Goal: Entertainment & Leisure: Consume media (video, audio)

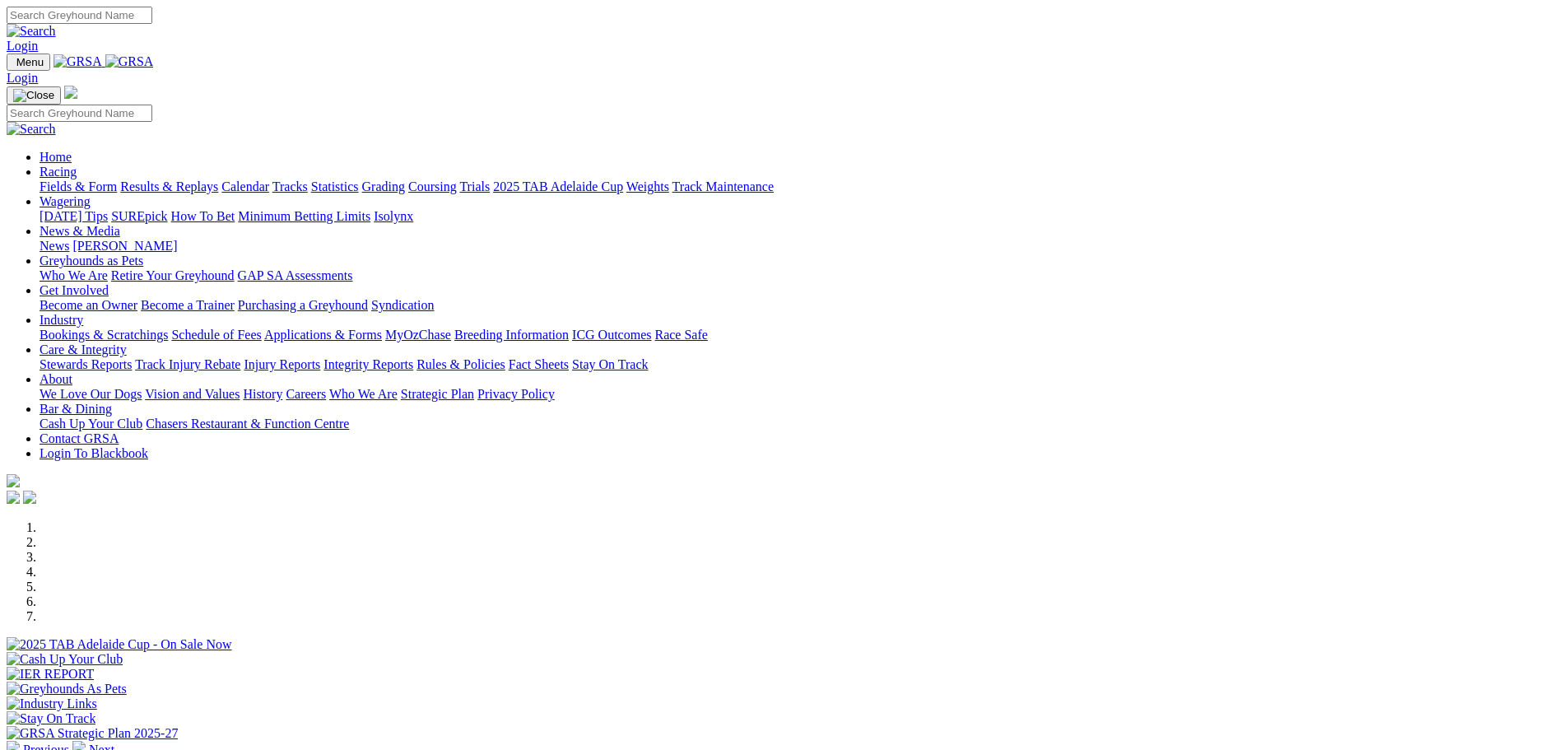
click at [86, 741] on img at bounding box center [79, 748] width 13 height 13
click at [132, 357] on link "Stewards Reports" at bounding box center [86, 364] width 92 height 14
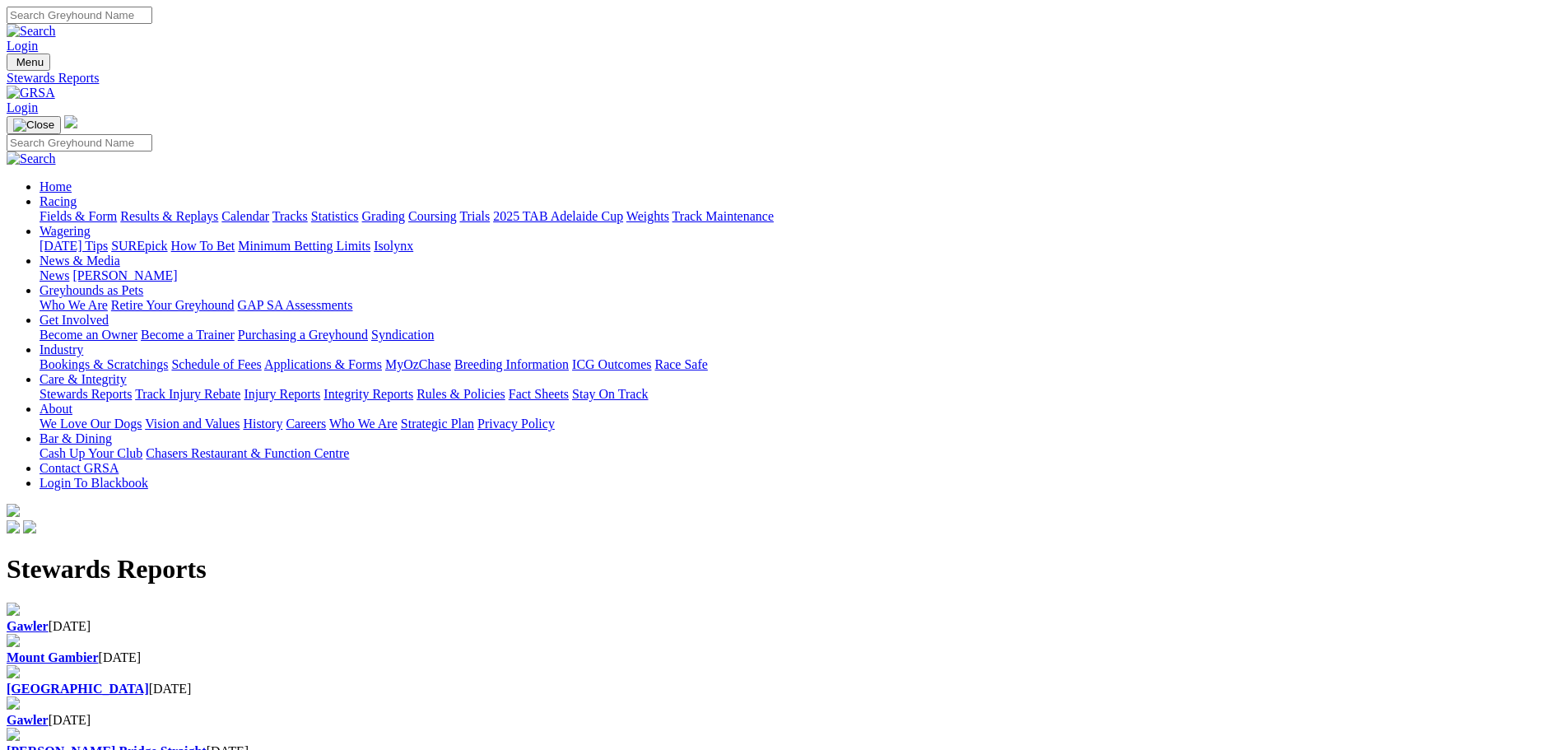
click at [700, 665] on div "Angle Park 02 Oct 2025" at bounding box center [784, 681] width 1555 height 32
click at [218, 209] on link "Results & Replays" at bounding box center [169, 216] width 98 height 14
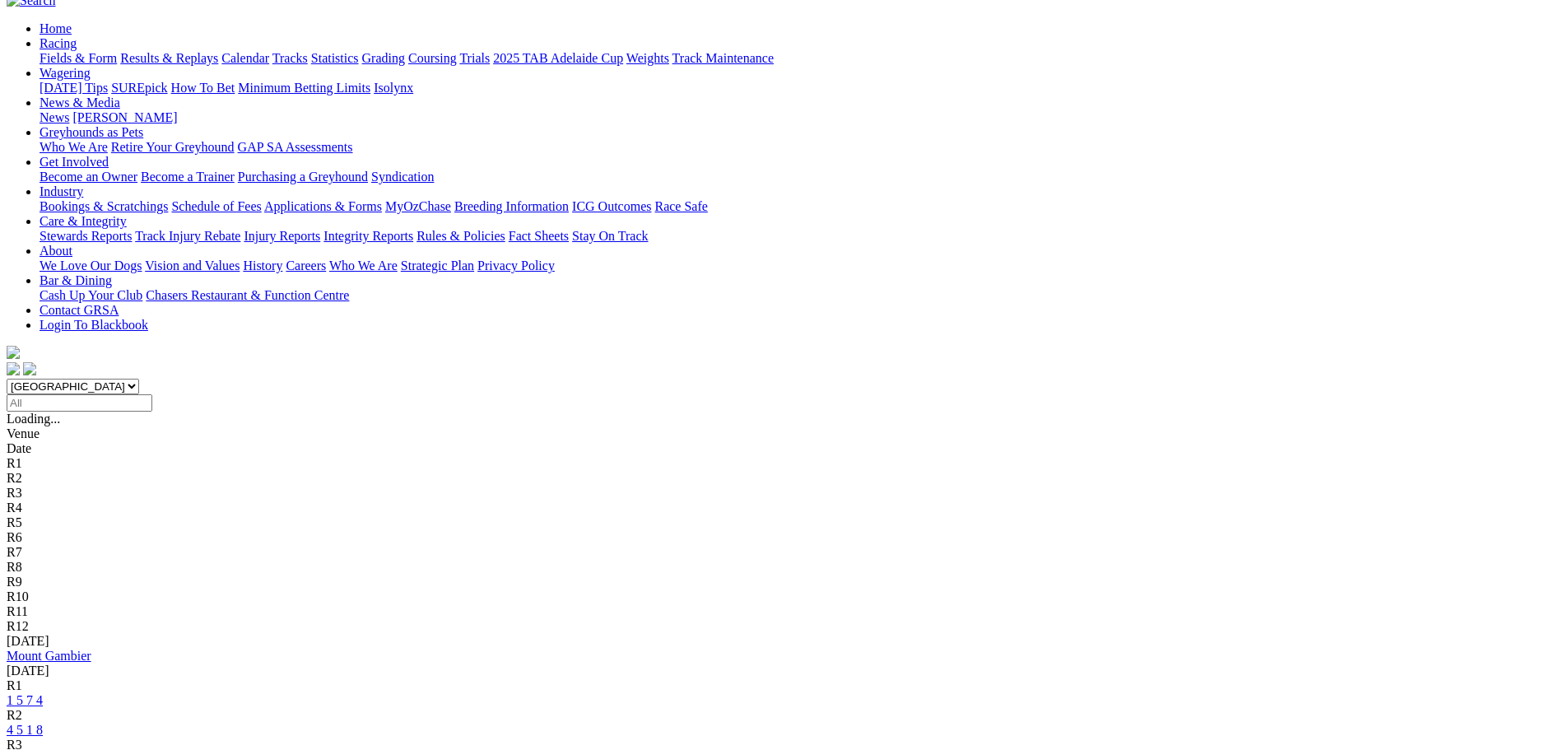
scroll to position [164, 0]
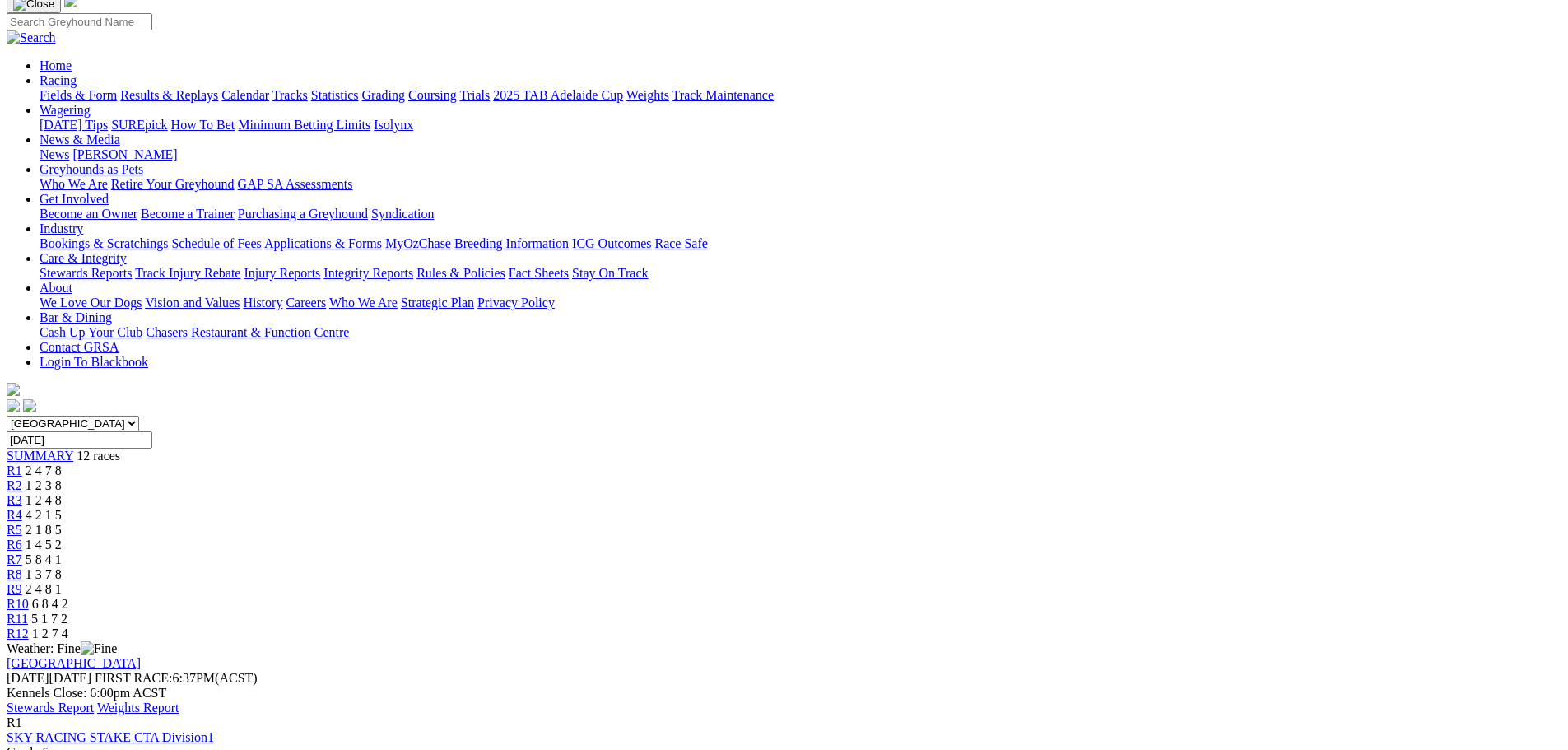
scroll to position [247, 0]
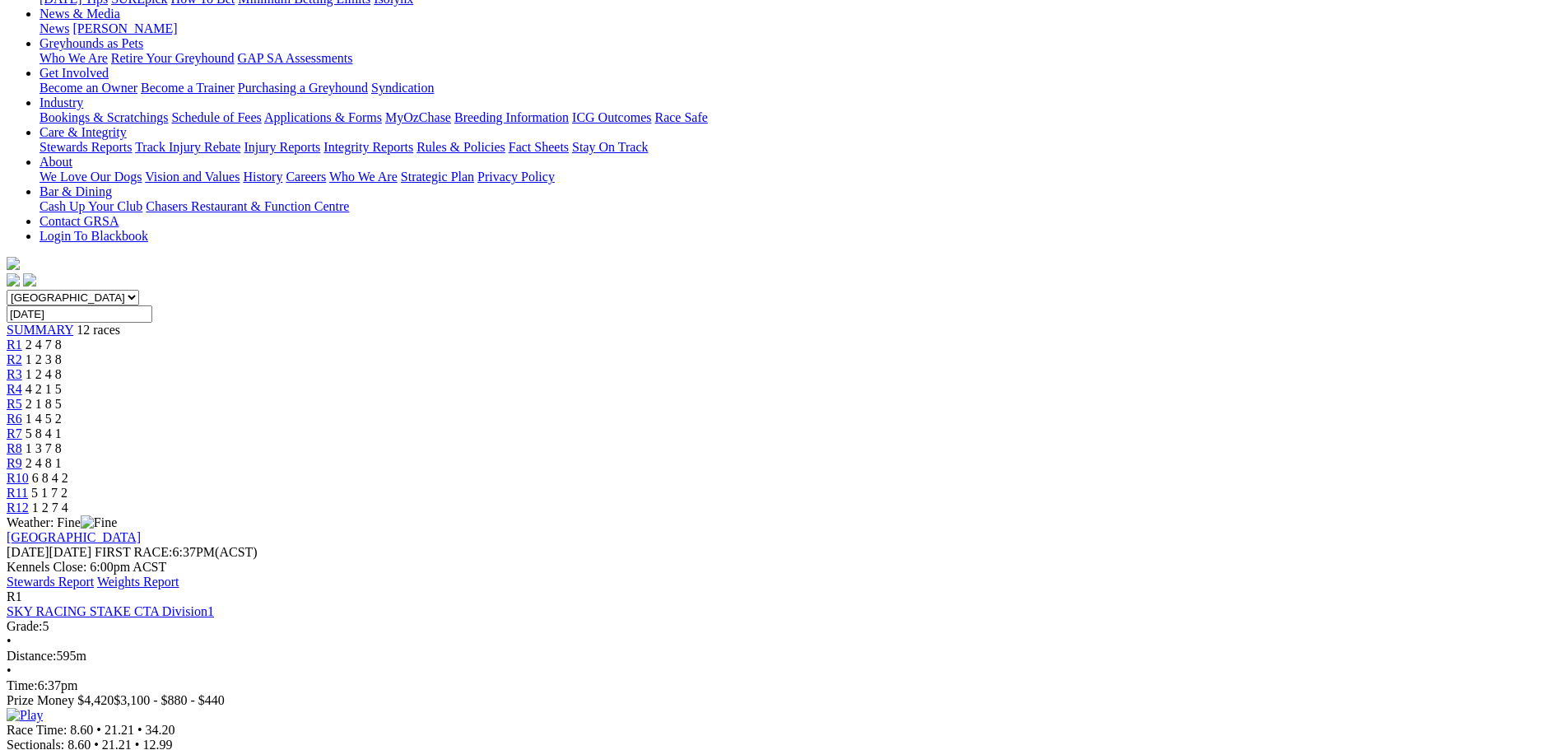
click at [43, 708] on img at bounding box center [25, 715] width 37 height 15
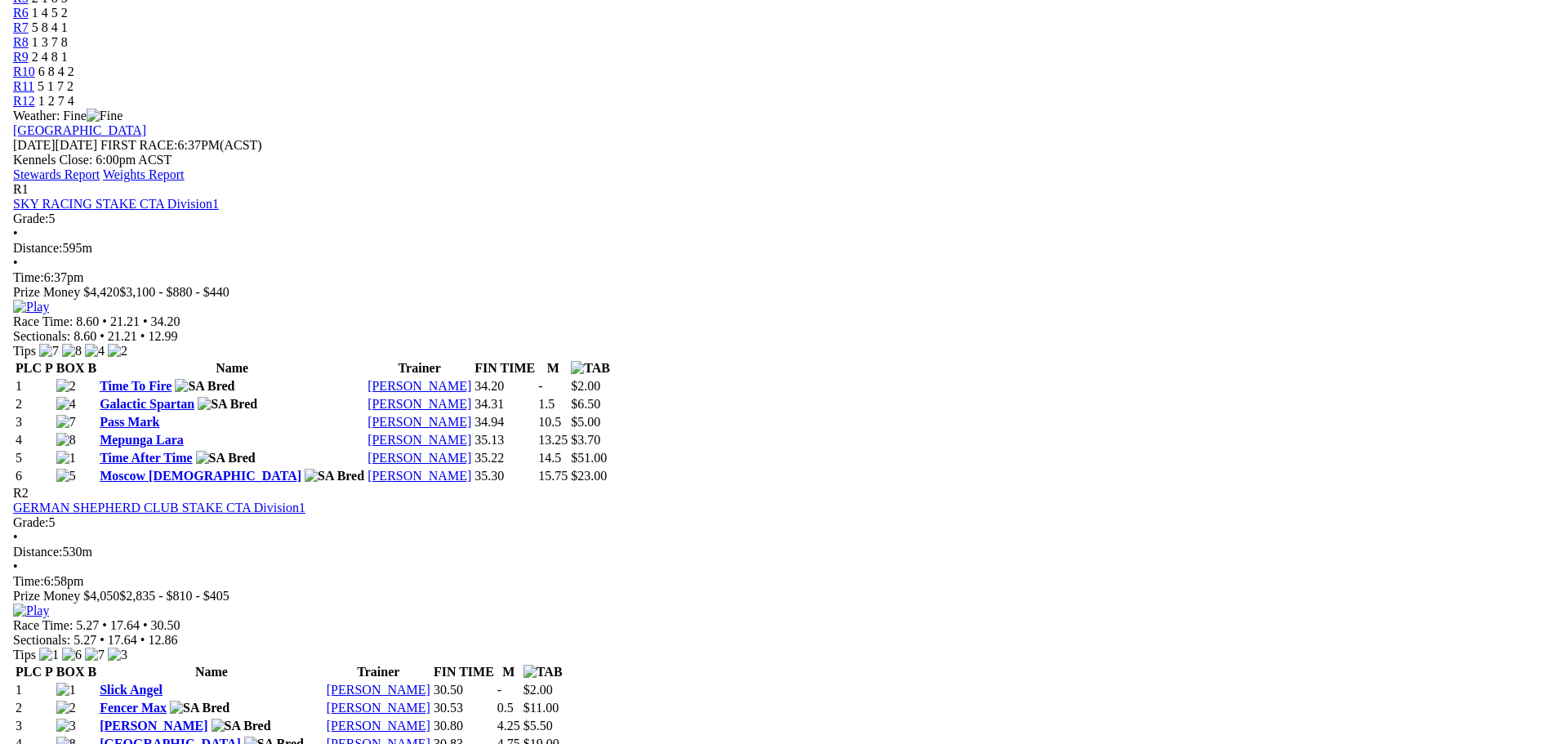
scroll to position [653, 0]
